Goal: Task Accomplishment & Management: Manage account settings

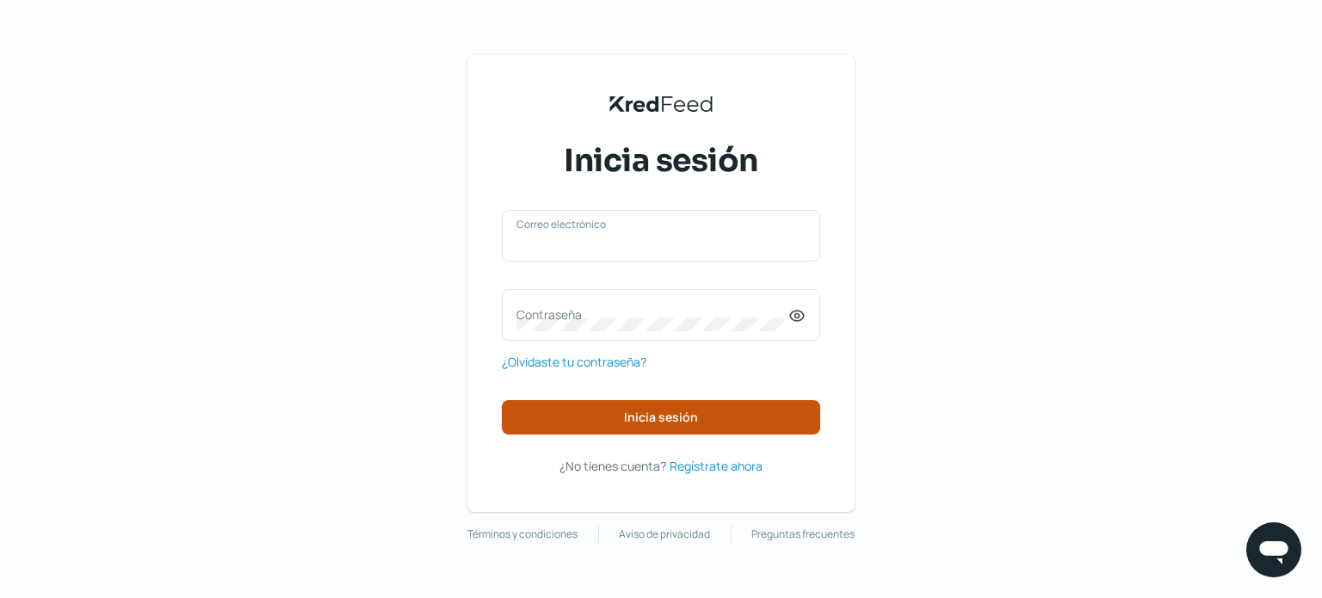
type input "[EMAIL_ADDRESS][DOMAIN_NAME]"
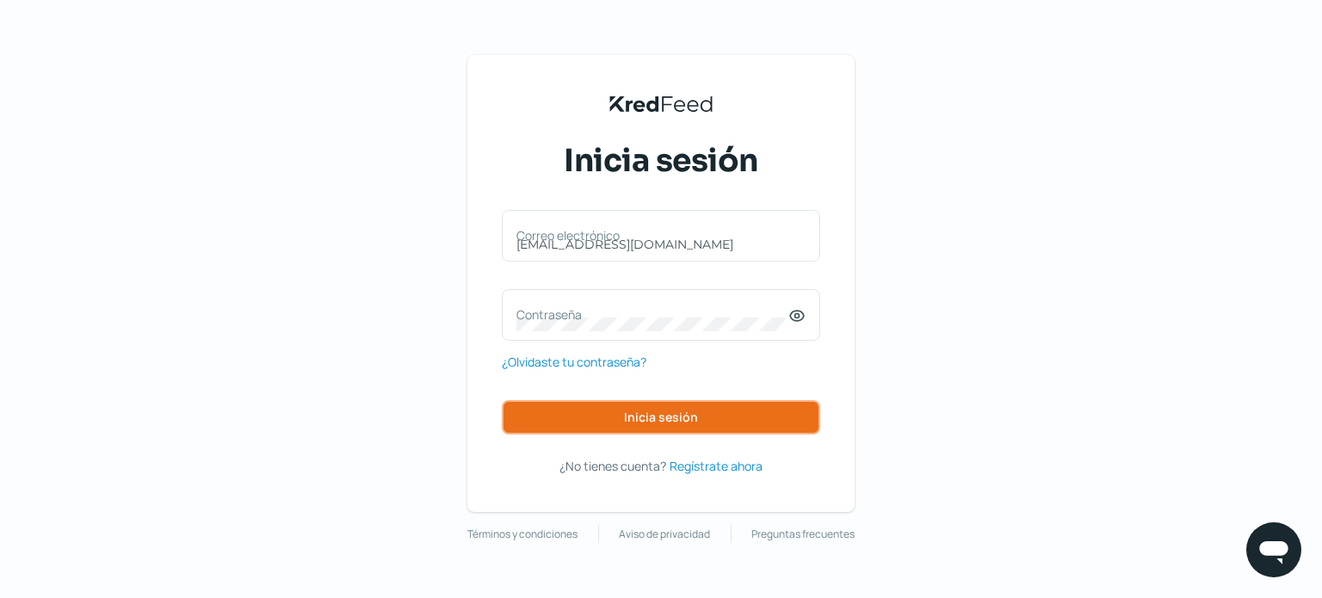
click at [718, 412] on button "Inicia sesión" at bounding box center [661, 417] width 318 height 34
